Goal: Task Accomplishment & Management: Manage account settings

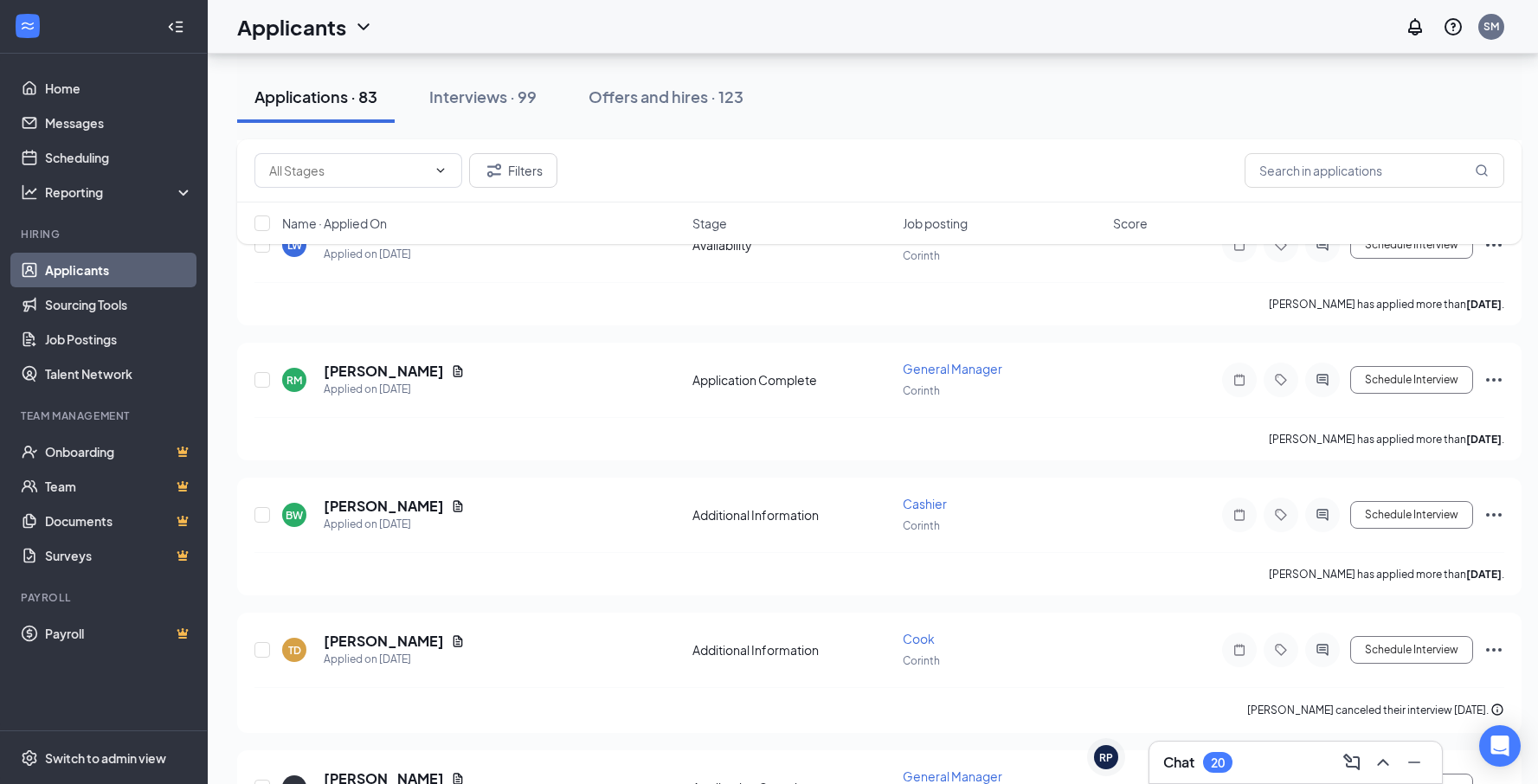
scroll to position [4340, 0]
click at [1401, 168] on input "text" at bounding box center [1374, 170] width 260 height 35
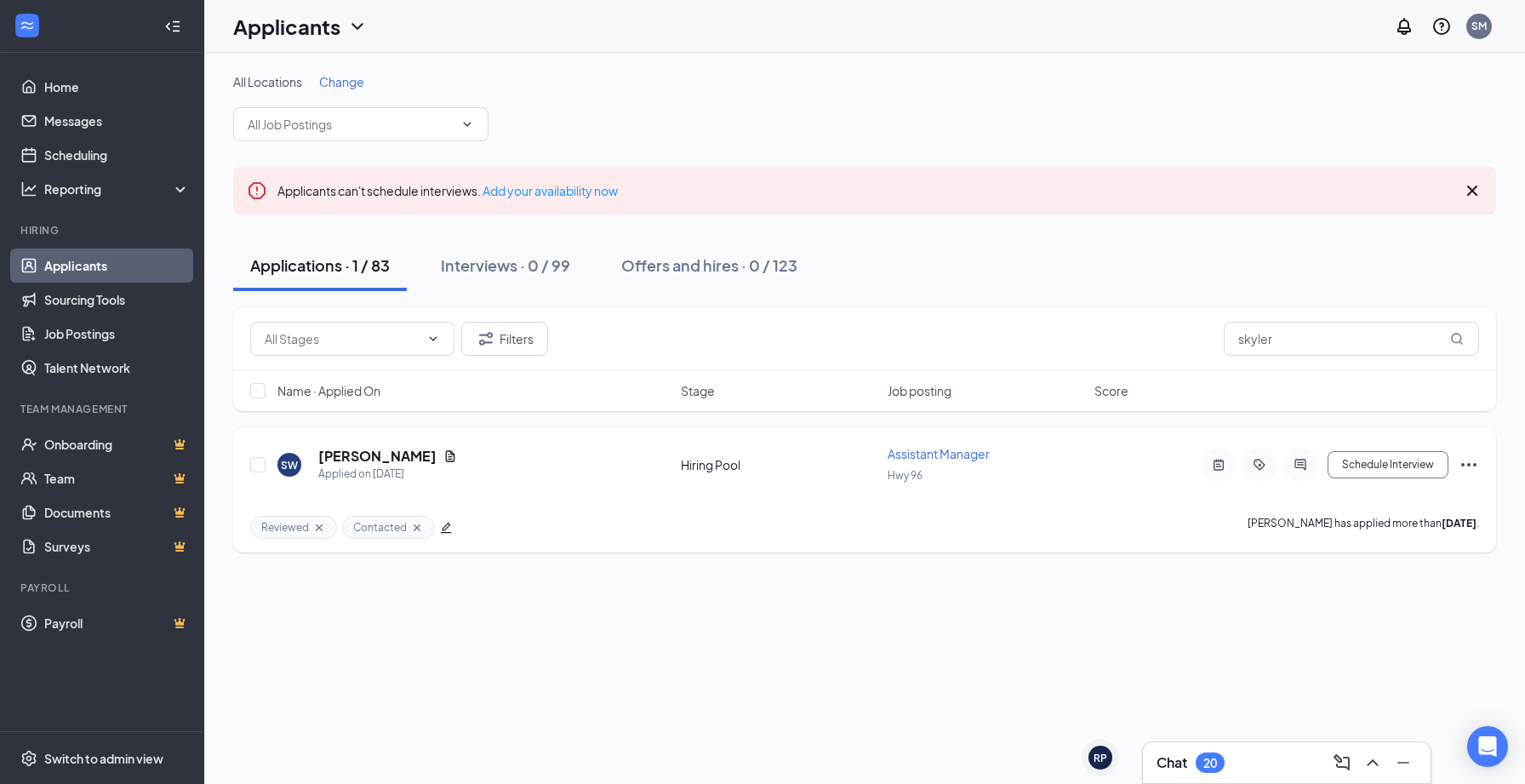
click at [1479, 465] on div "SW [PERSON_NAME] Applied on [DATE] Hiring Pool Assistant Manager Hwy 96 Schedul…" at bounding box center [865, 490] width 1263 height 124
click at [1476, 464] on icon "Ellipses" at bounding box center [1469, 464] width 20 height 20
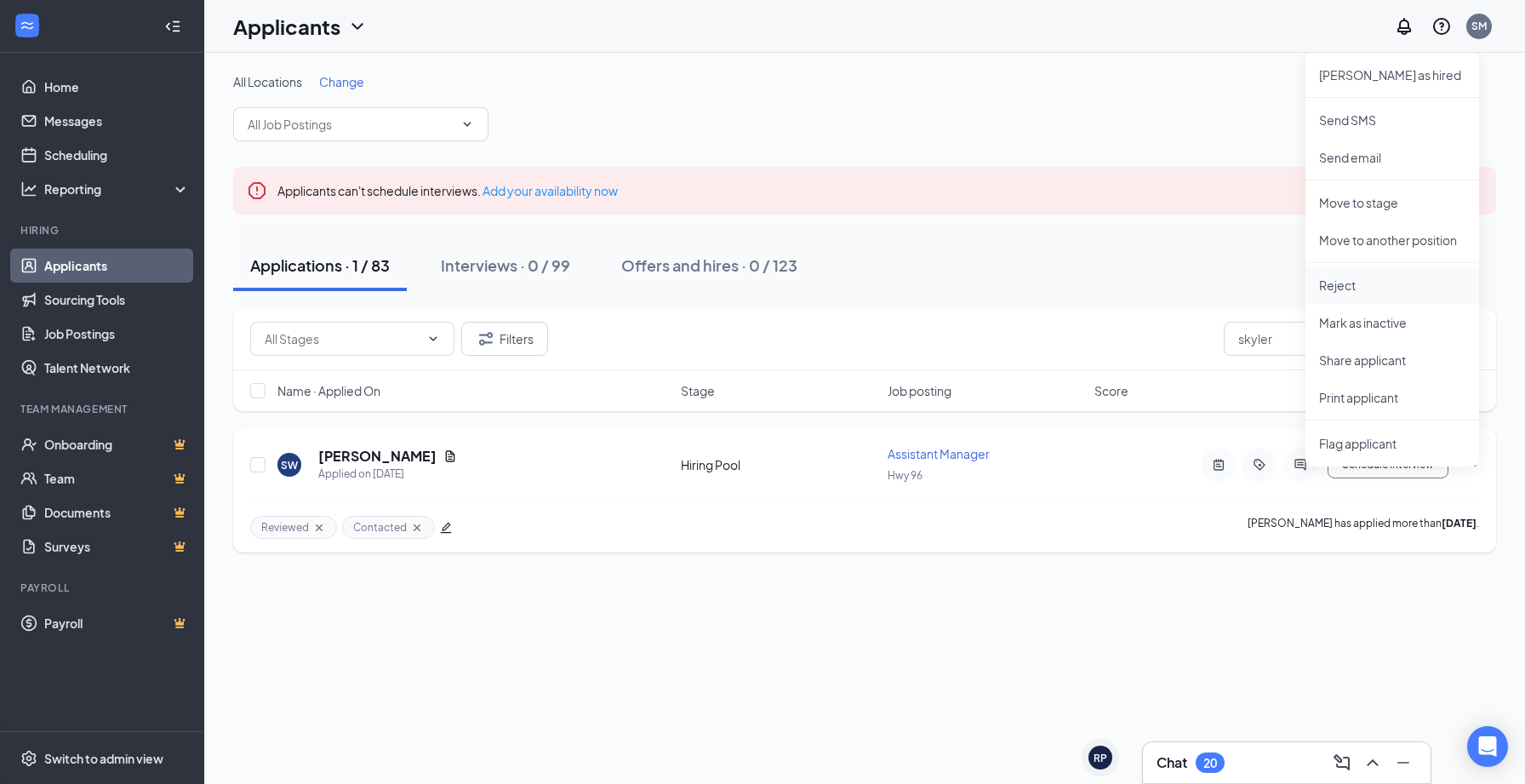
click at [1354, 272] on li "Reject" at bounding box center [1392, 285] width 174 height 38
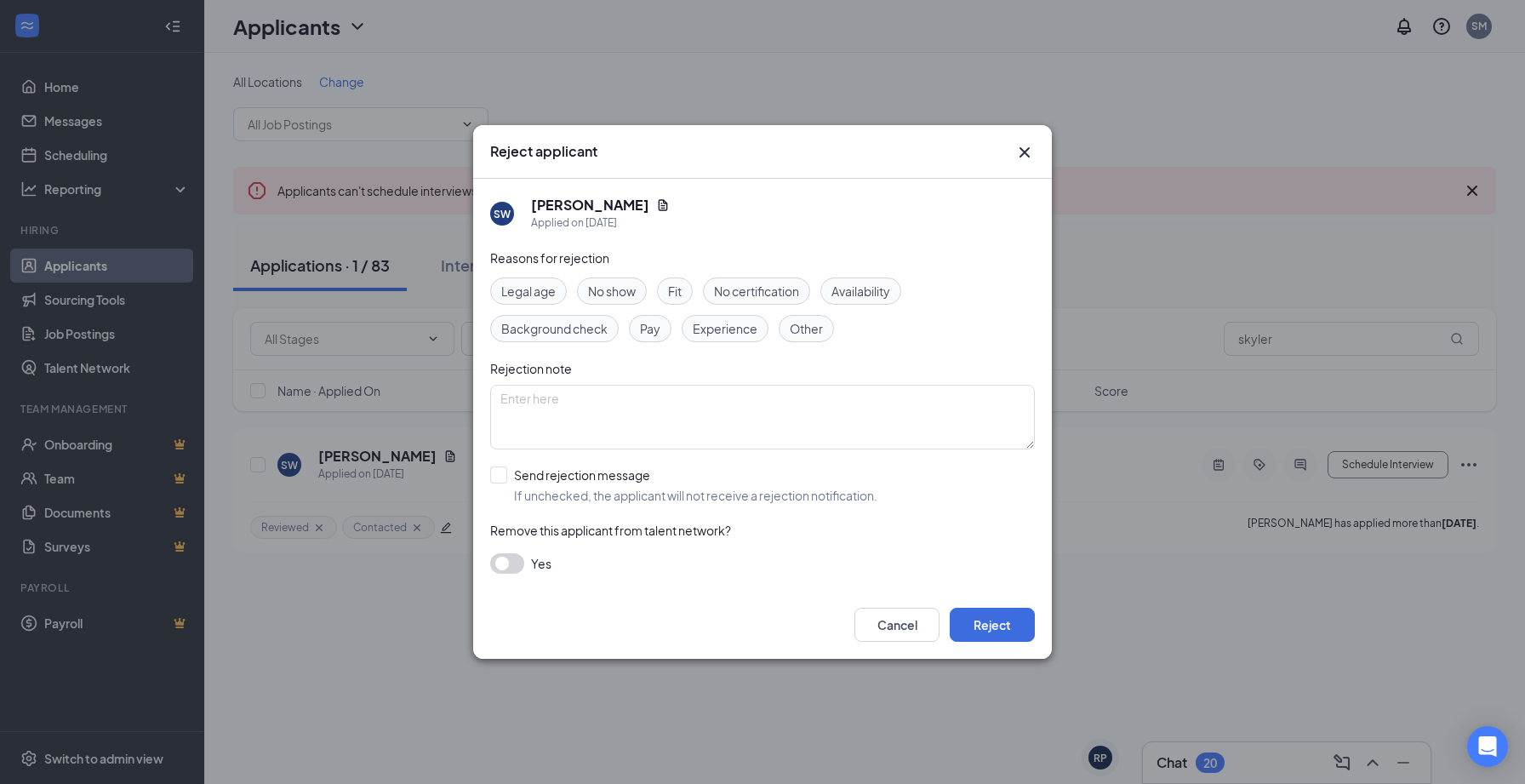
click at [629, 287] on span "No show" at bounding box center [612, 290] width 48 height 18
click at [964, 627] on button "Reject" at bounding box center [992, 624] width 85 height 34
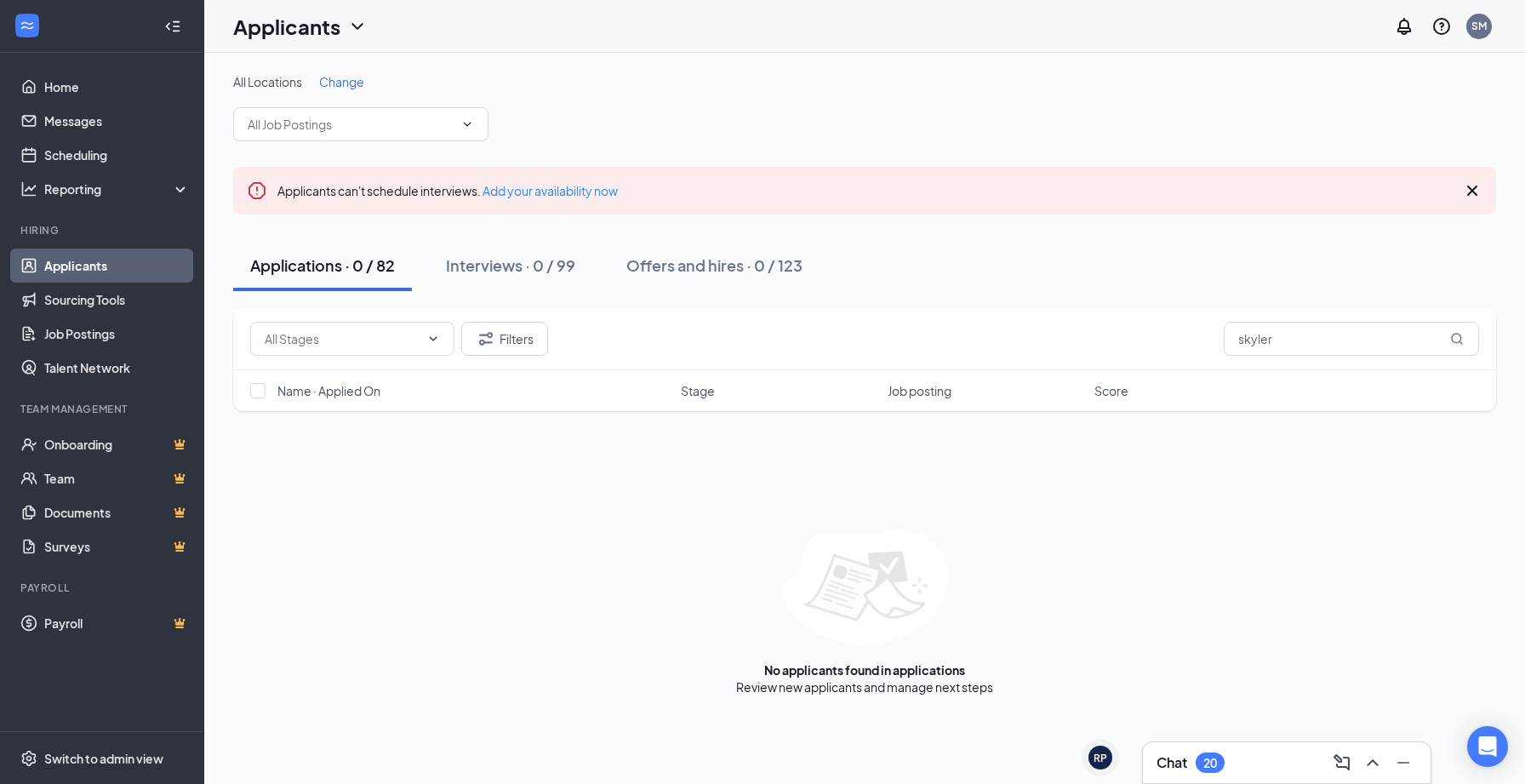
click at [381, 263] on div "Applications · 0 / 82" at bounding box center [322, 265] width 144 height 21
click at [366, 270] on div "Applications · 0 / 82" at bounding box center [322, 265] width 144 height 21
click at [1380, 336] on input "skyler" at bounding box center [1351, 338] width 256 height 34
type input "s"
click at [977, 274] on div "Applications · 0 / 82 Interviews · 0 / 99 Offers and hires · 0 / 123" at bounding box center [865, 266] width 1263 height 51
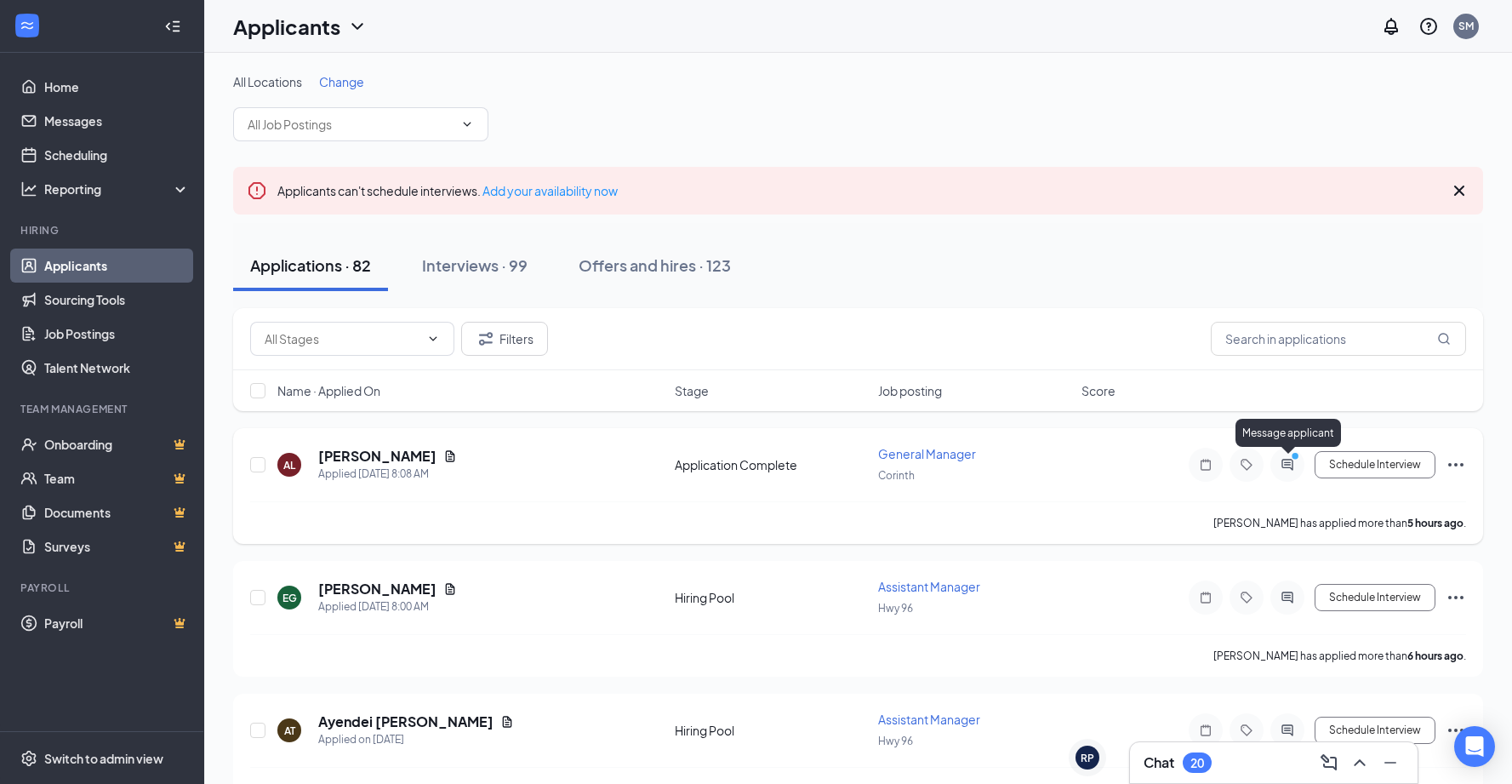
click at [1302, 460] on icon "PrimaryDot" at bounding box center [1298, 458] width 20 height 14
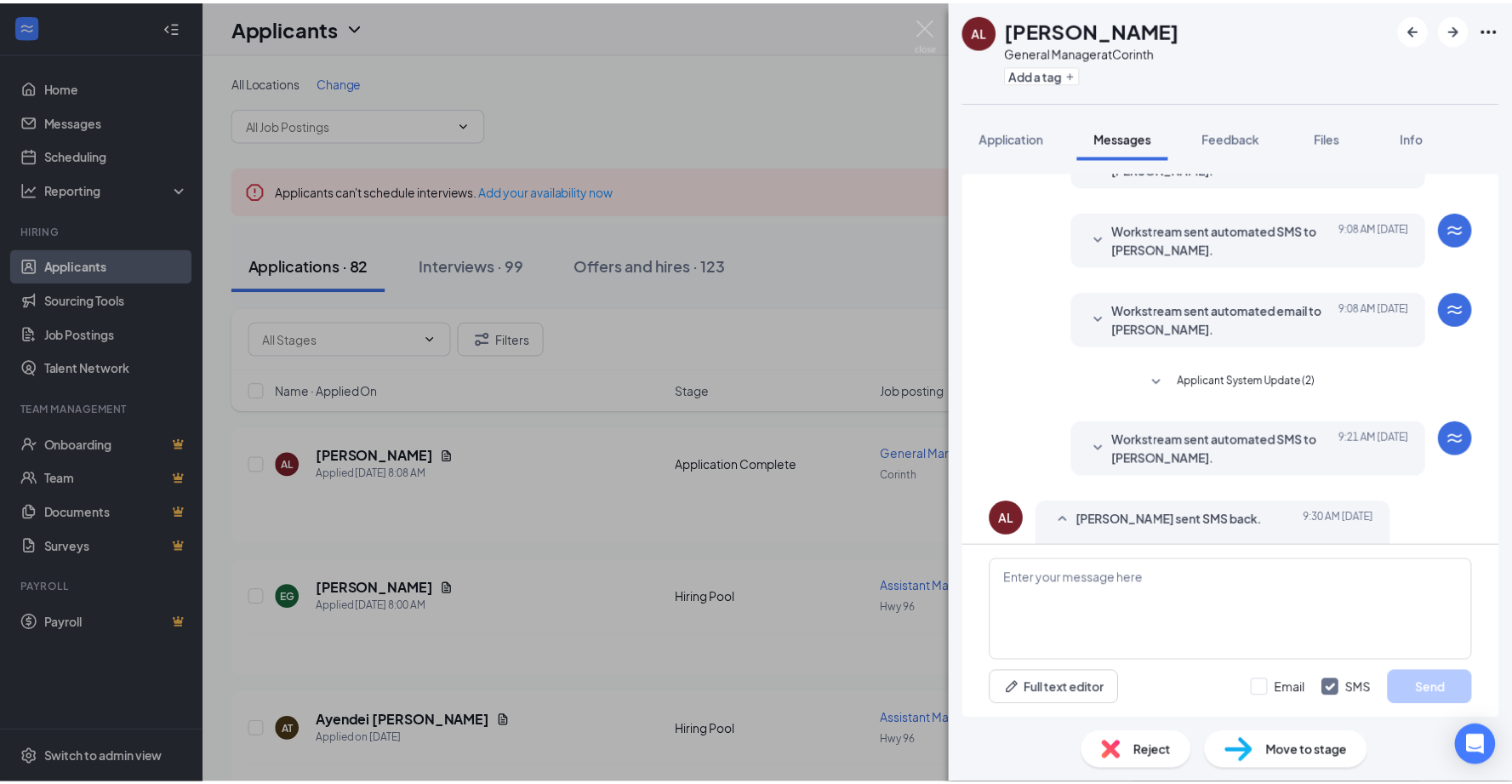
scroll to position [218, 0]
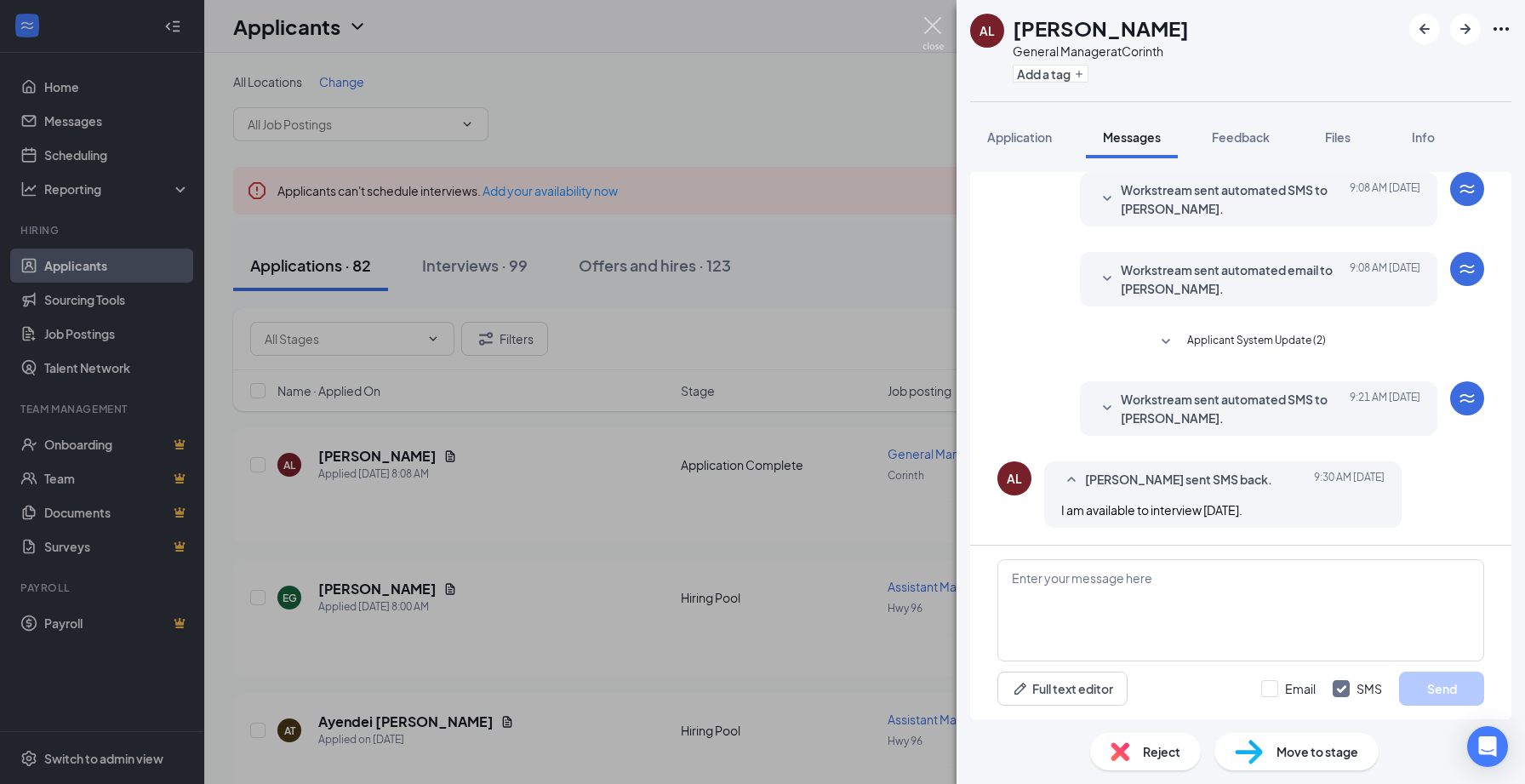
click at [934, 22] on img at bounding box center [933, 34] width 21 height 33
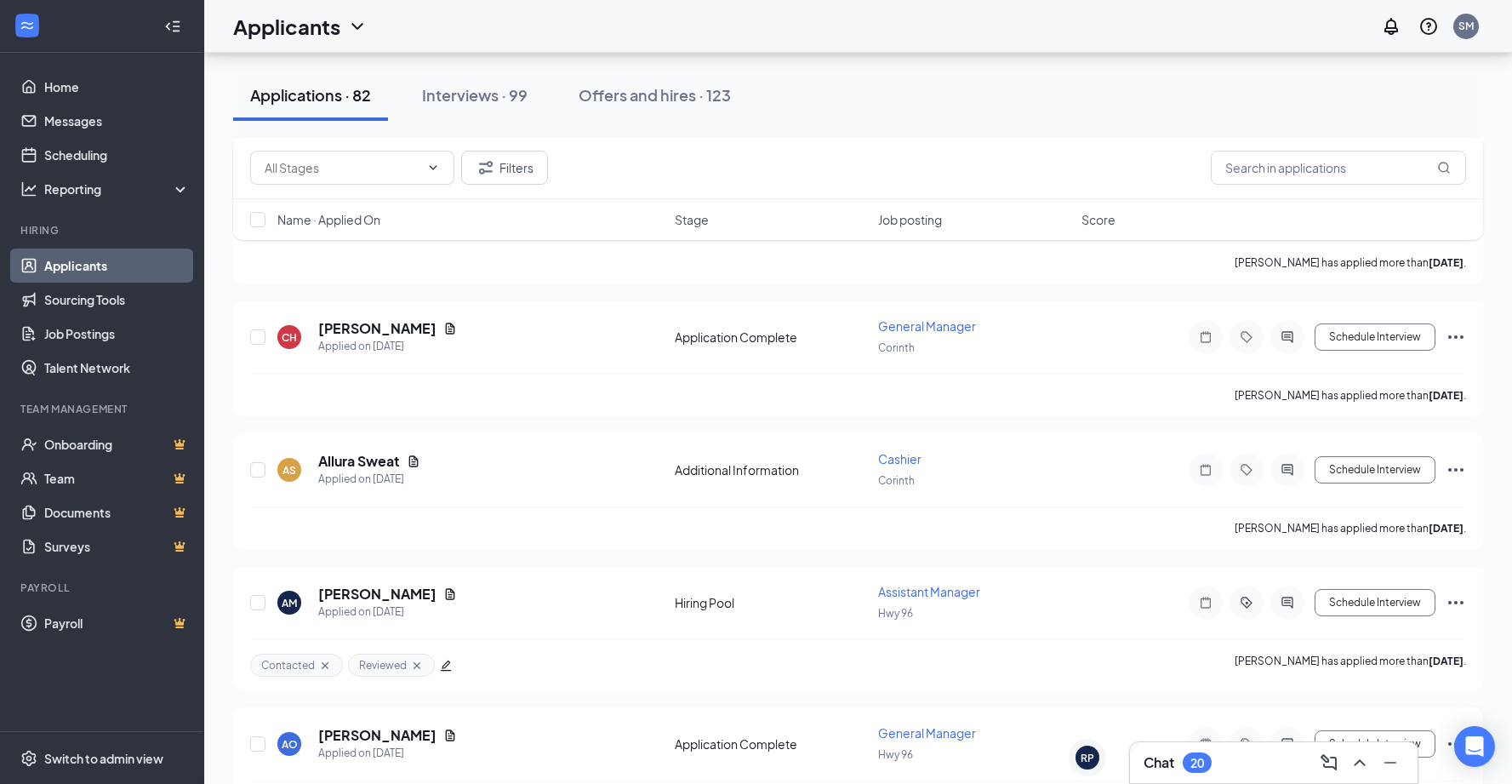
scroll to position [1386, 0]
